Goal: Task Accomplishment & Management: Manage account settings

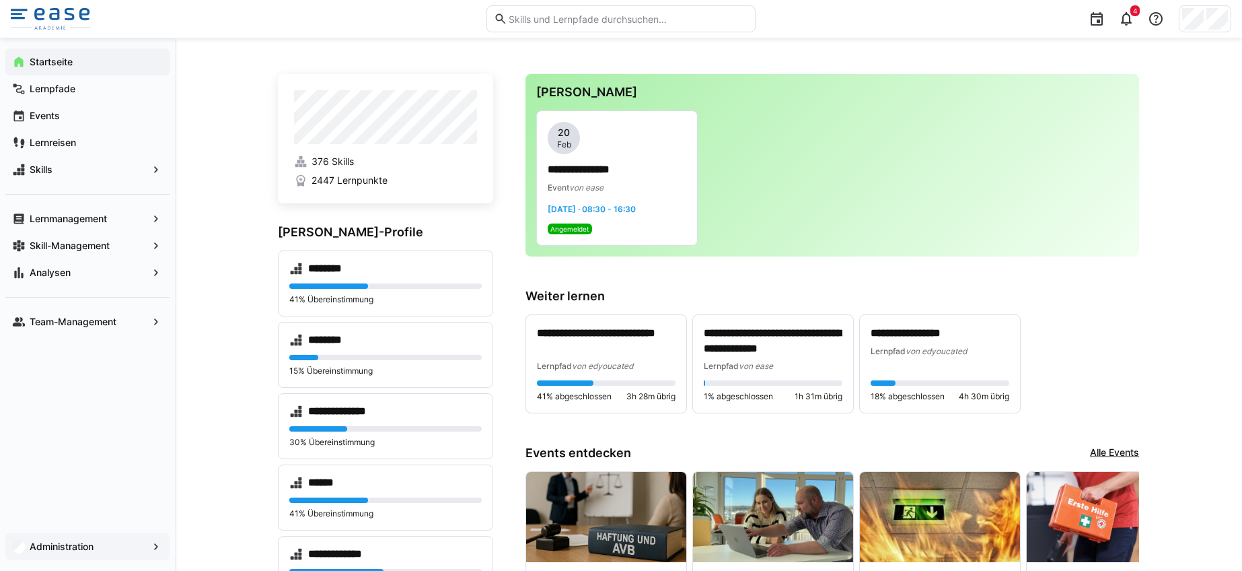
click at [143, 547] on span "Administration" at bounding box center [88, 546] width 120 height 13
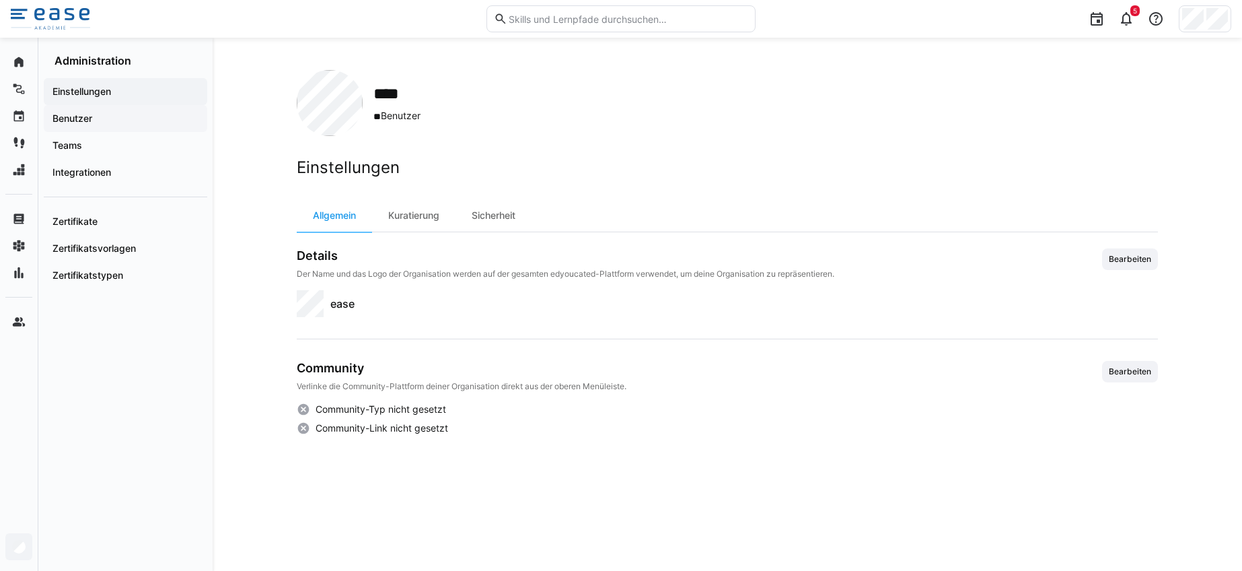
click at [0, 0] on app-navigation-label "Benutzer" at bounding box center [0, 0] width 0 height 0
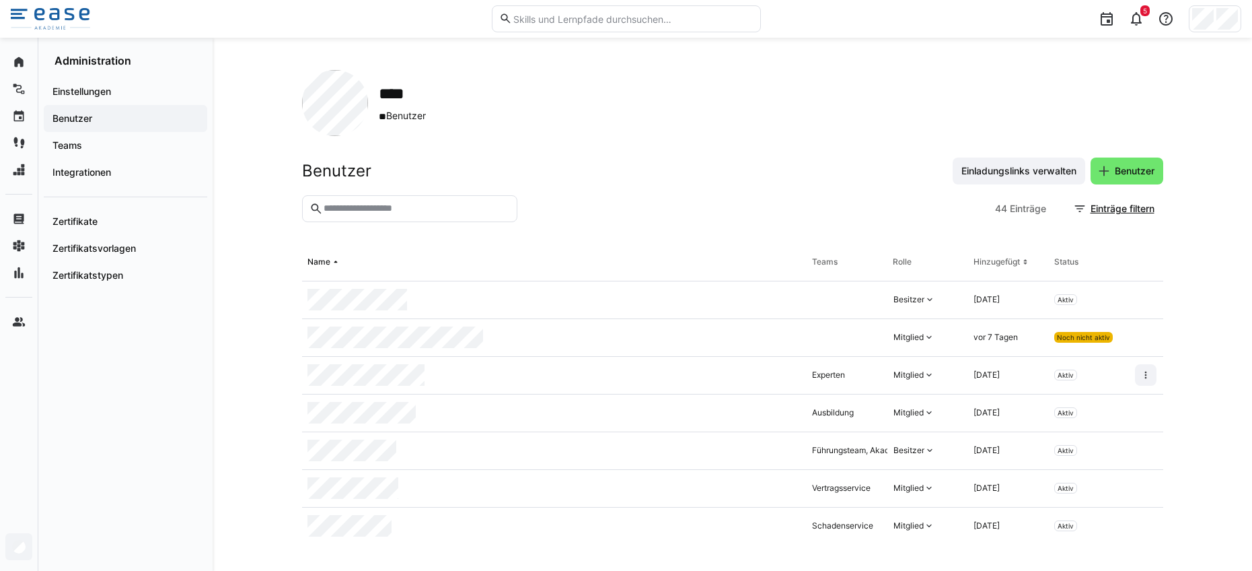
scroll to position [3, 0]
click at [1140, 372] on eds-icon at bounding box center [1145, 372] width 11 height 11
click at [1040, 403] on div "Benutzer deaktivieren" at bounding box center [1070, 403] width 140 height 11
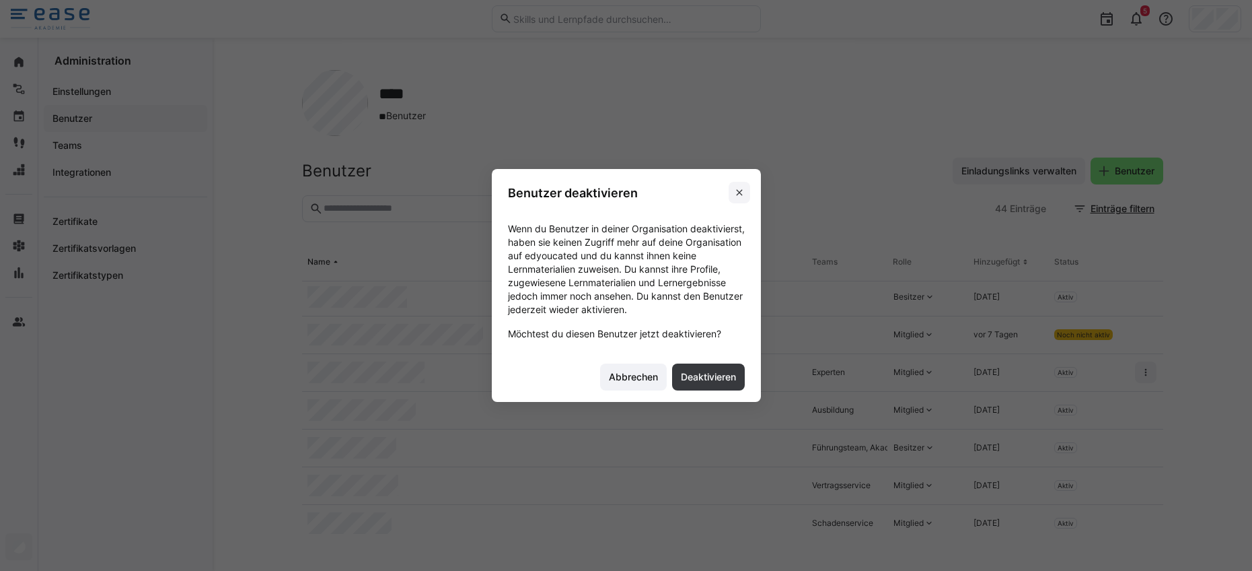
click at [740, 190] on eds-icon at bounding box center [739, 192] width 11 height 11
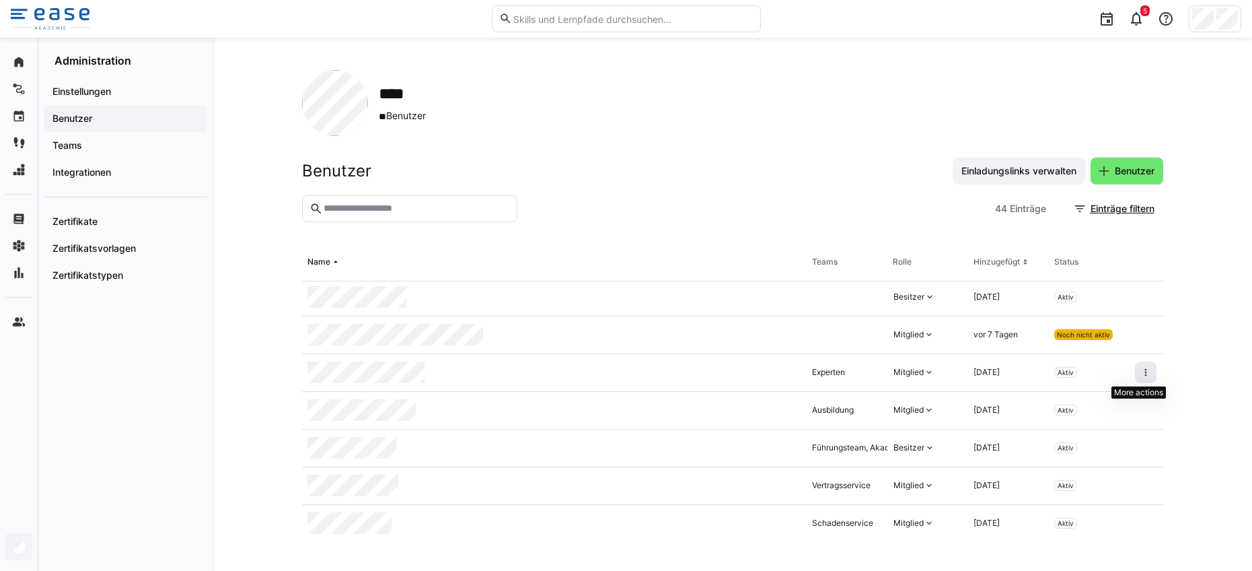
click at [1140, 370] on eds-icon at bounding box center [1145, 372] width 11 height 11
click at [336, 387] on div at bounding box center [554, 373] width 505 height 38
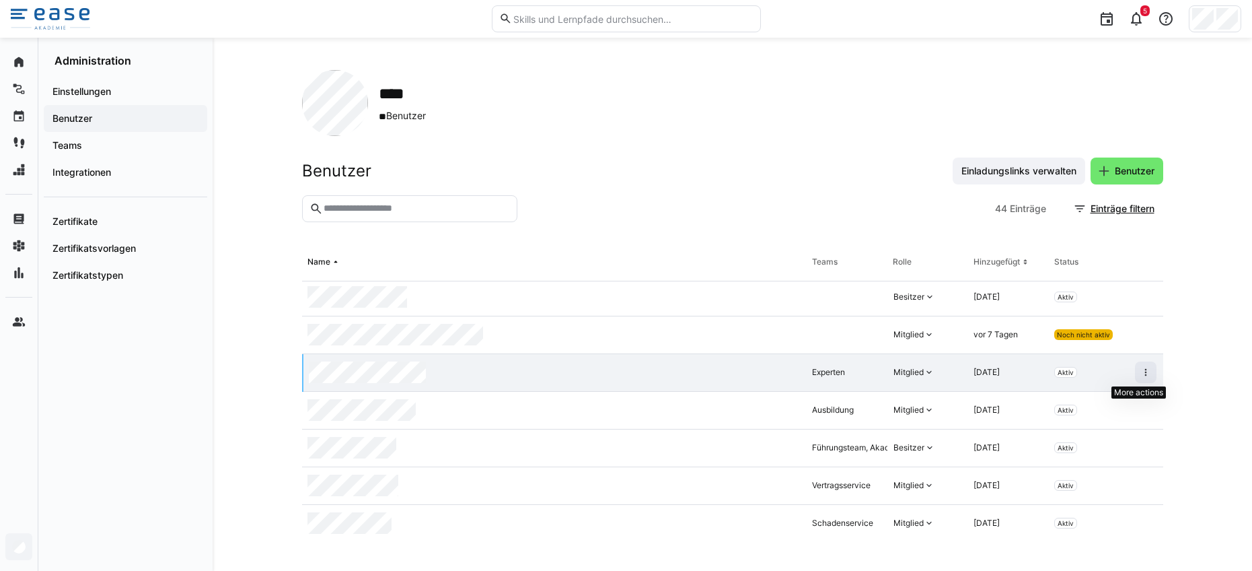
click at [1140, 369] on eds-icon at bounding box center [1145, 372] width 11 height 11
click at [1097, 427] on div "Benutzer aus Organisation entfernen" at bounding box center [1070, 430] width 140 height 11
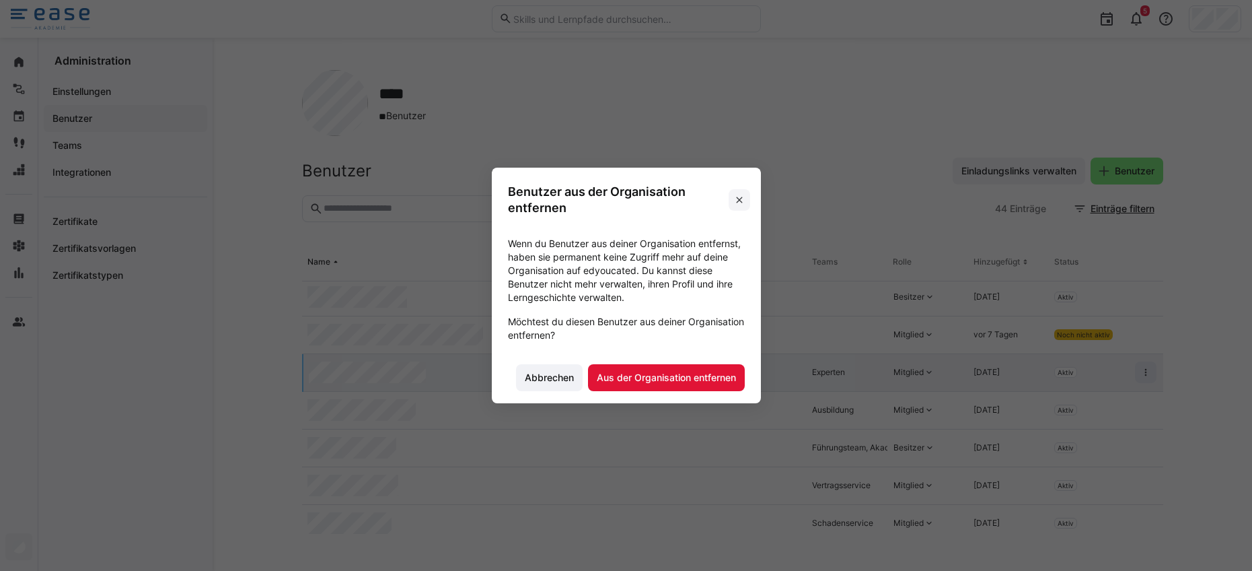
click at [743, 198] on eds-icon at bounding box center [739, 199] width 11 height 11
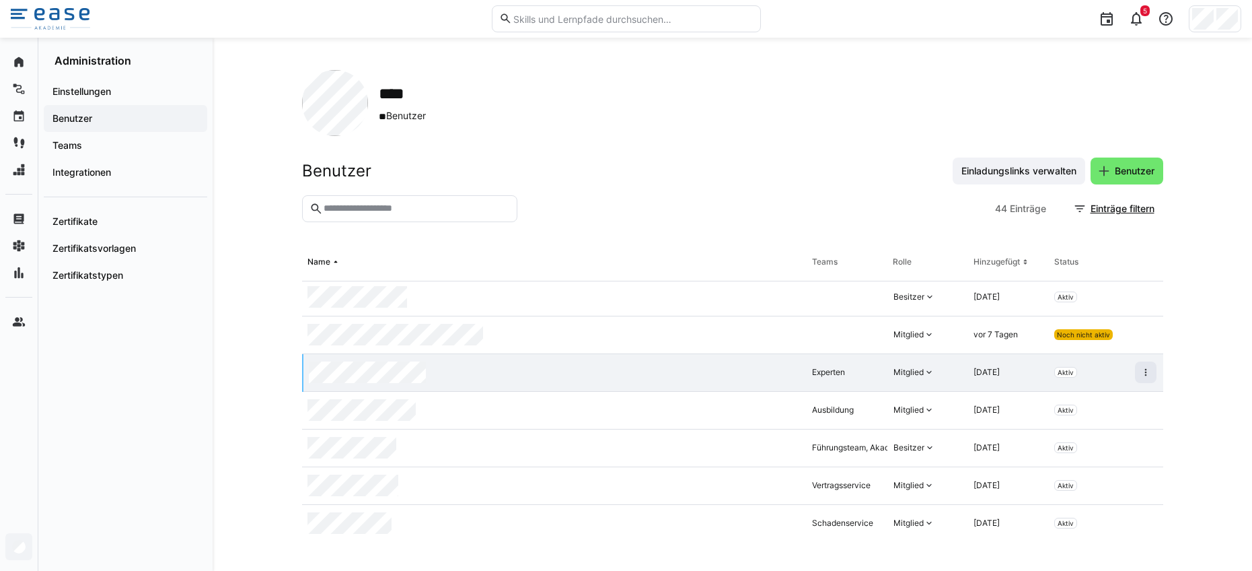
click at [1058, 374] on span "Aktiv" at bounding box center [1066, 372] width 16 height 8
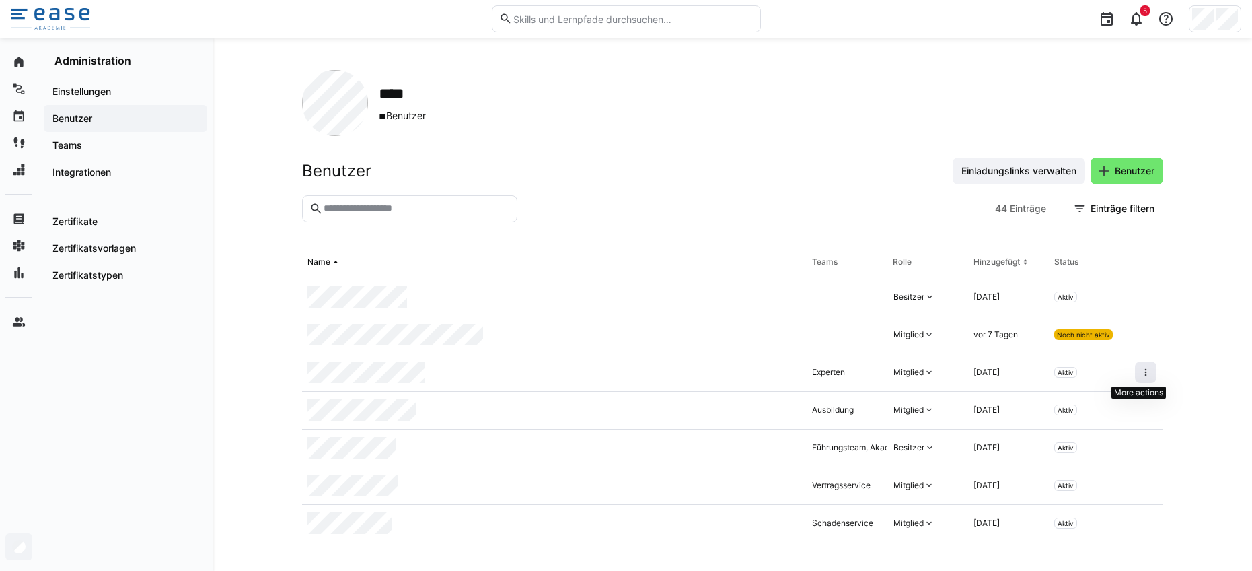
drag, startPoint x: 1154, startPoint y: 372, endPoint x: 1133, endPoint y: 371, distance: 20.9
click at [1135, 371] on span at bounding box center [1146, 372] width 22 height 22
click at [1048, 402] on div "Benutzer deaktivieren" at bounding box center [1070, 403] width 140 height 11
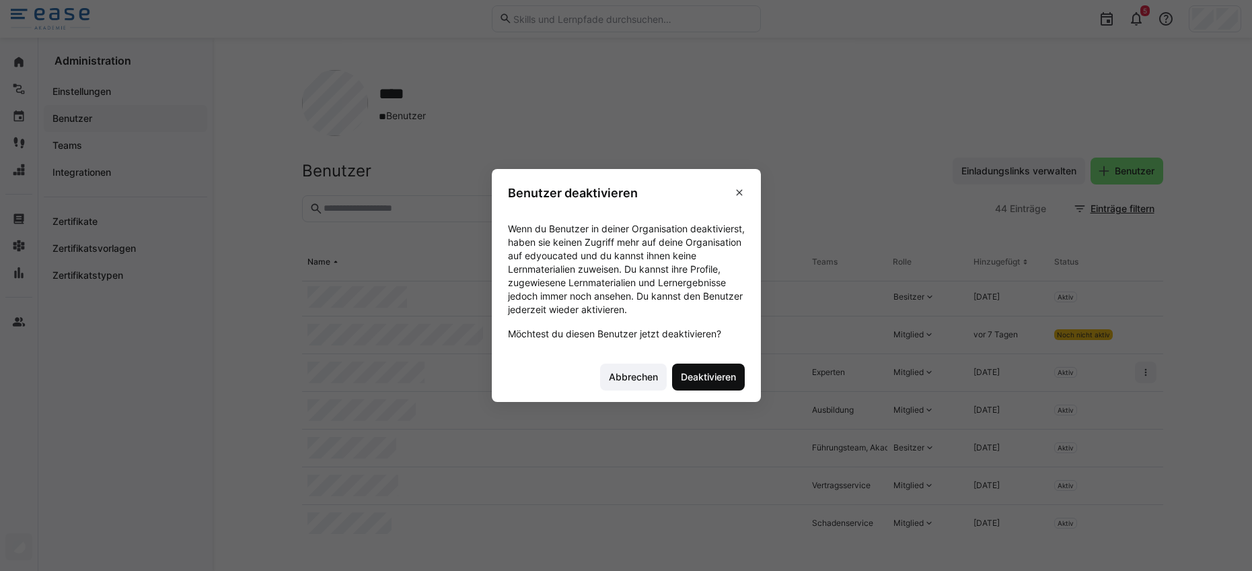
click at [682, 374] on span "Deaktivieren" at bounding box center [708, 376] width 59 height 13
